Goal: Transaction & Acquisition: Purchase product/service

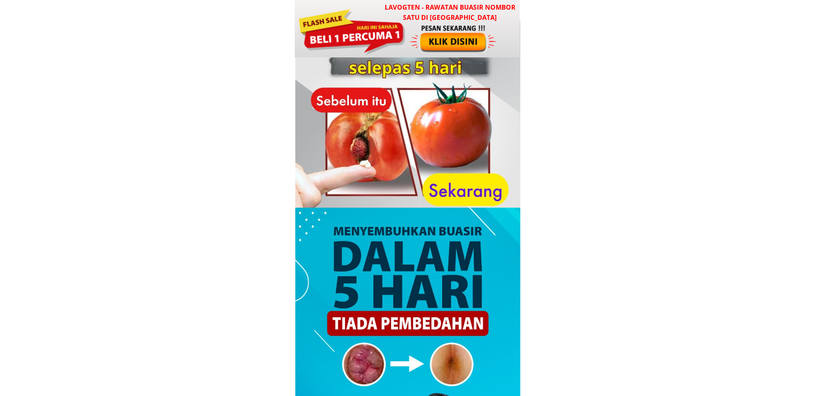
click at [424, 34] on div at bounding box center [453, 38] width 89 height 29
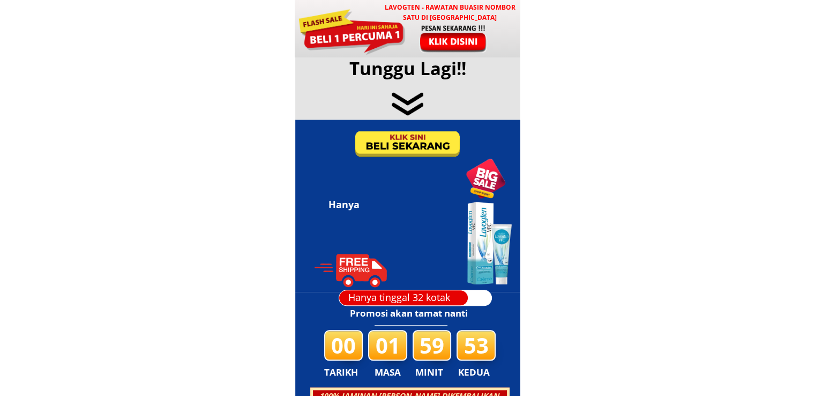
scroll to position [5168, 0]
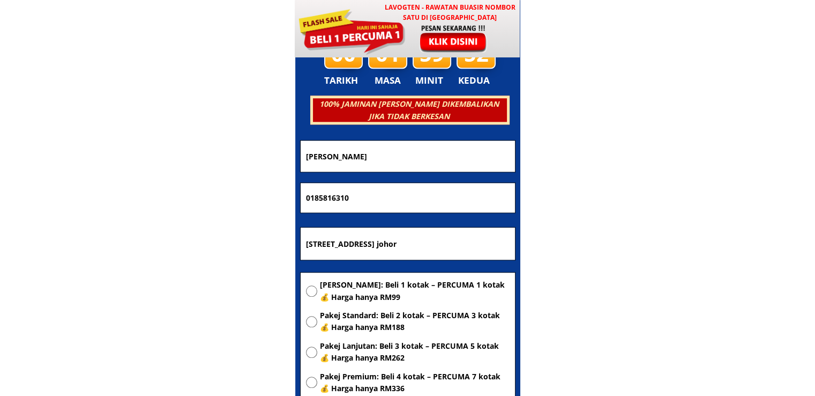
drag, startPoint x: 420, startPoint y: 145, endPoint x: 141, endPoint y: 143, distance: 278.7
click at [146, 145] on body "LAVOGTEN - Rawatan Buasir Nombor Satu di [GEOGRAPHIC_DATA] Dengarkan pengalaman…" at bounding box center [407, 307] width 815 height 10950
paste input "md [PERSON_NAME]"
type input "md [PERSON_NAME]"
drag, startPoint x: 391, startPoint y: 194, endPoint x: 150, endPoint y: 182, distance: 241.5
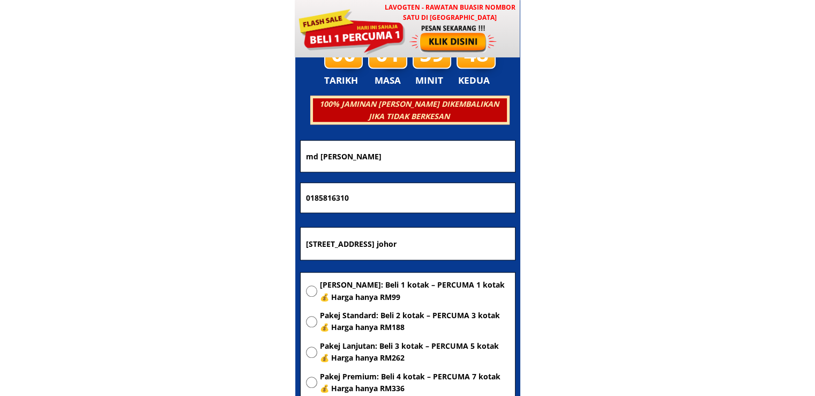
click at [182, 185] on body "LAVOGTEN - Rawatan Buasir Nombor Satu di [GEOGRAPHIC_DATA] Dengarkan pengalaman…" at bounding box center [407, 307] width 815 height 10950
paste input "60168735329"
type input "60168735329"
click at [428, 251] on input "[STREET_ADDRESS] johor" at bounding box center [407, 243] width 209 height 32
paste input "[GEOGRAPHIC_DATA]"
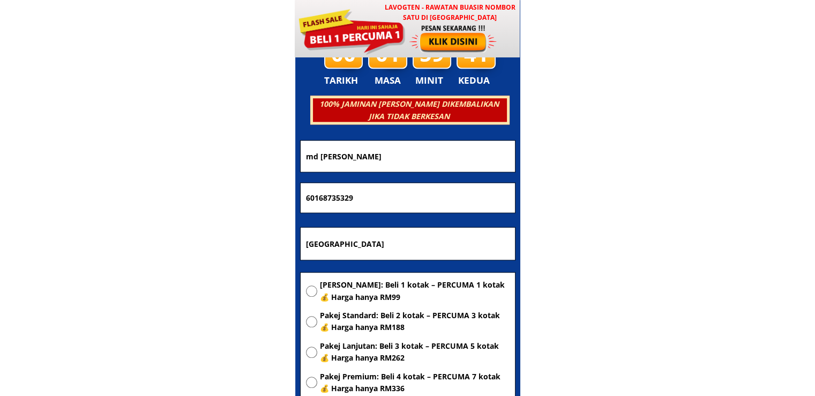
type input "[GEOGRAPHIC_DATA]"
click at [406, 287] on span "[PERSON_NAME]: Beli 1 kotak – PERCUMA 1 kotak 💰 Harga hanya RM99" at bounding box center [415, 291] width 190 height 24
radio input "true"
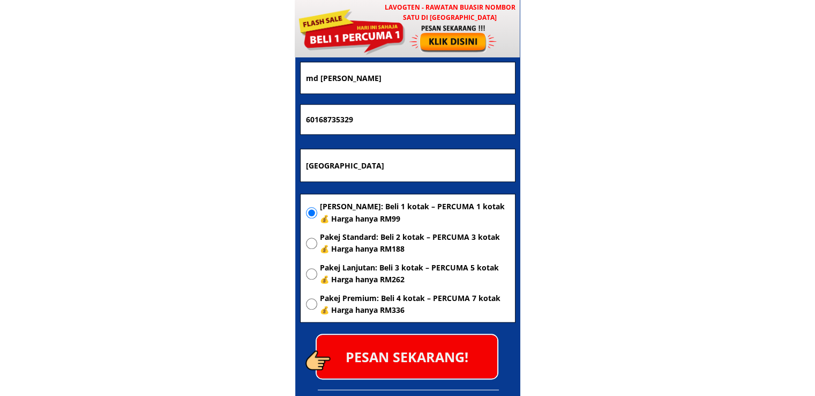
scroll to position [5275, 0]
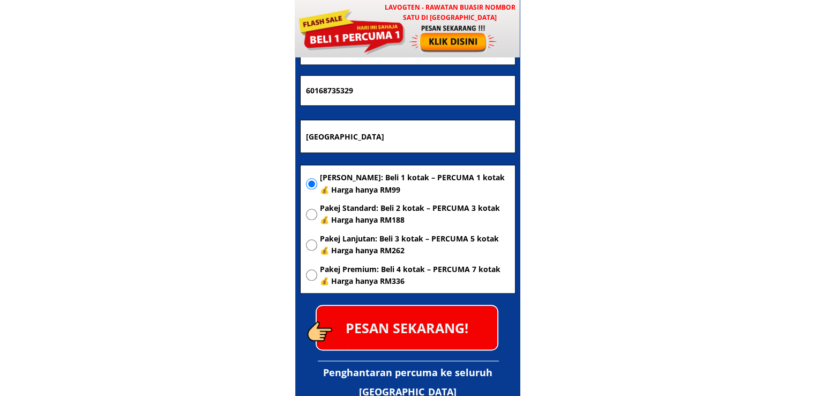
click at [439, 325] on p "PESAN SEKARANG!" at bounding box center [407, 326] width 181 height 43
